Goal: Check status: Check status

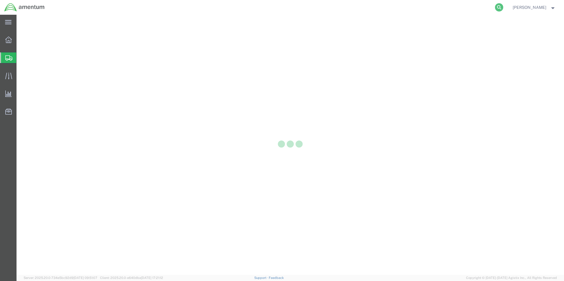
click at [495, 7] on icon at bounding box center [499, 7] width 8 height 8
paste input "394030885050"
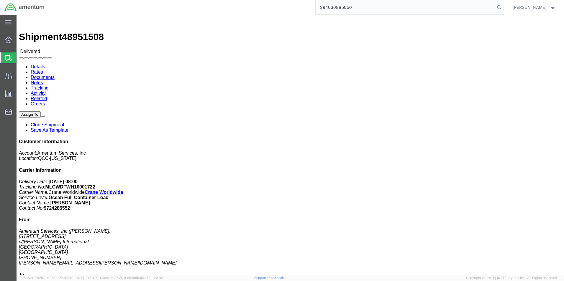
type input "394030885050"
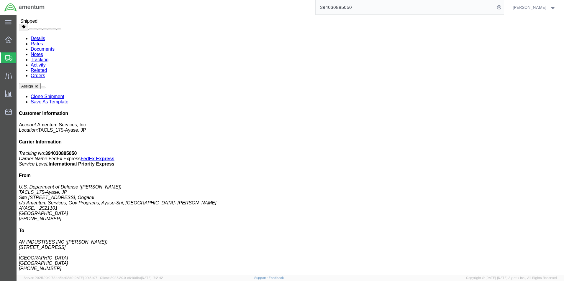
scroll to position [88, 0]
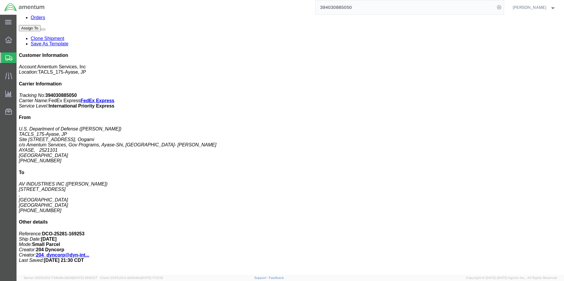
click div "WU-650 WX RADAR R/T/A Pieces: 1.00 Each Total value: 24500.00 USD SKU: 7008470-…"
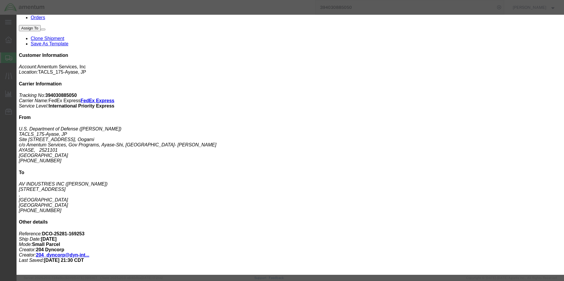
click icon "button"
